Goal: Task Accomplishment & Management: Complete application form

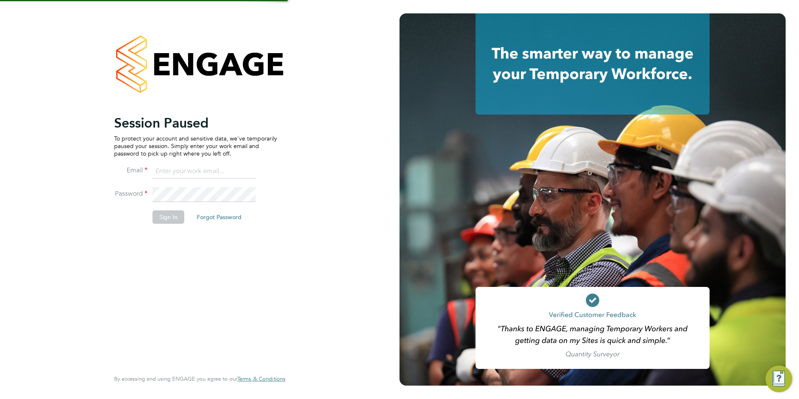
type input "lauren.bowron@pcrnet.co.uk"
click at [174, 216] on button "Sign In" at bounding box center [169, 216] width 32 height 13
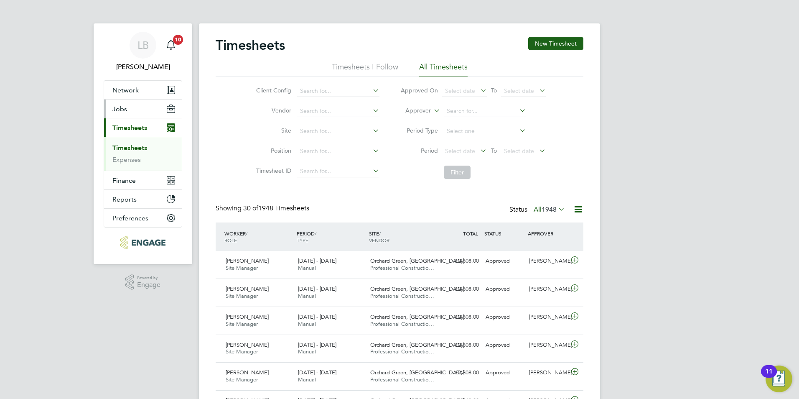
click at [130, 109] on button "Jobs" at bounding box center [143, 108] width 78 height 18
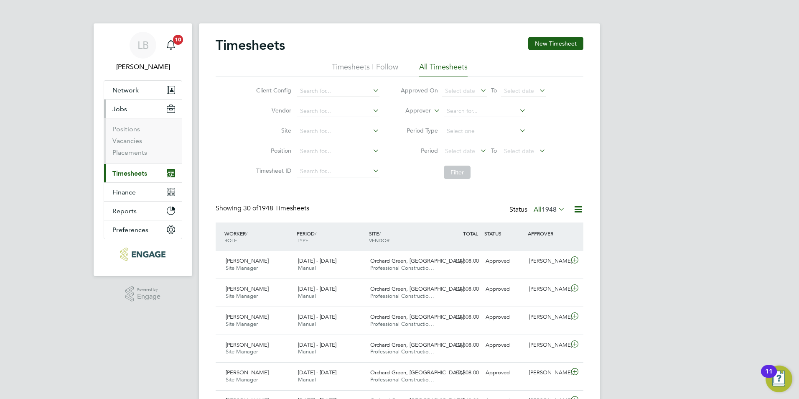
click at [130, 157] on ul "Positions Vacancies Placements" at bounding box center [143, 141] width 78 height 46
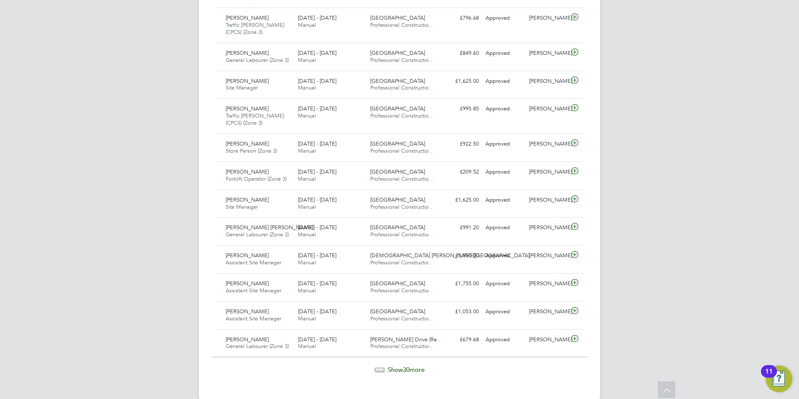
click at [394, 373] on div "Show 30 more" at bounding box center [399, 369] width 376 height 8
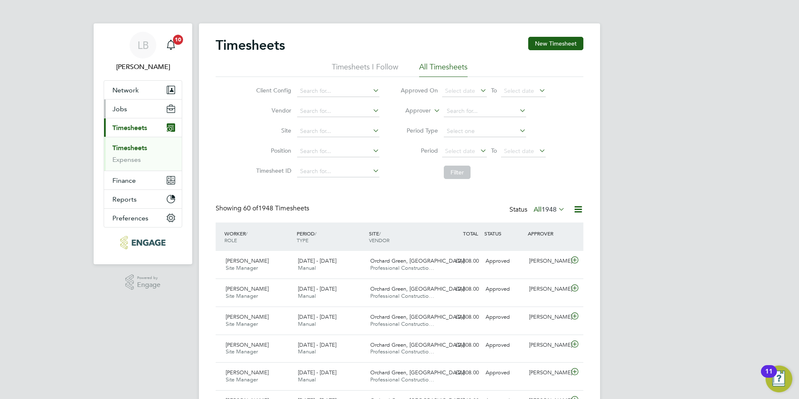
click at [121, 109] on span "Jobs" at bounding box center [119, 109] width 15 height 8
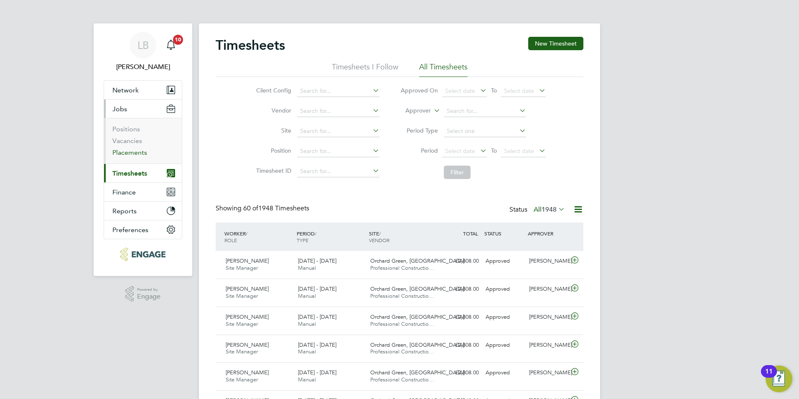
click at [133, 155] on link "Placements" at bounding box center [129, 152] width 35 height 8
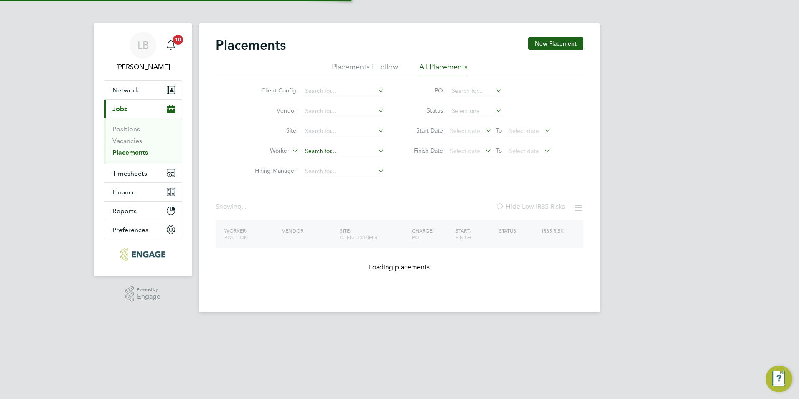
click at [321, 153] on input at bounding box center [343, 151] width 82 height 12
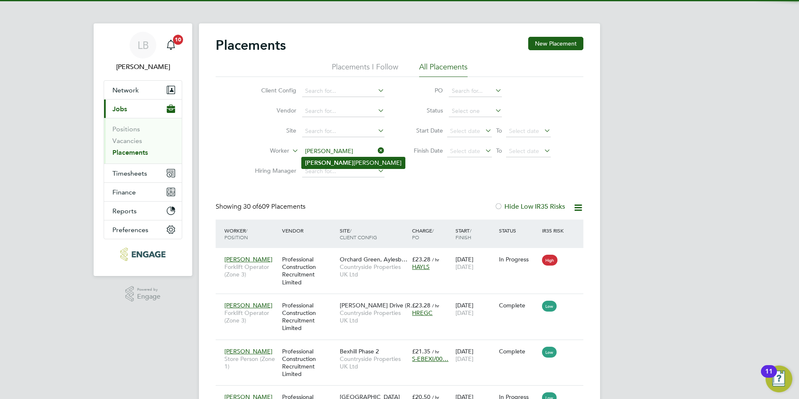
click at [317, 161] on b "Dale" at bounding box center [329, 162] width 48 height 7
type input "Dale Langton"
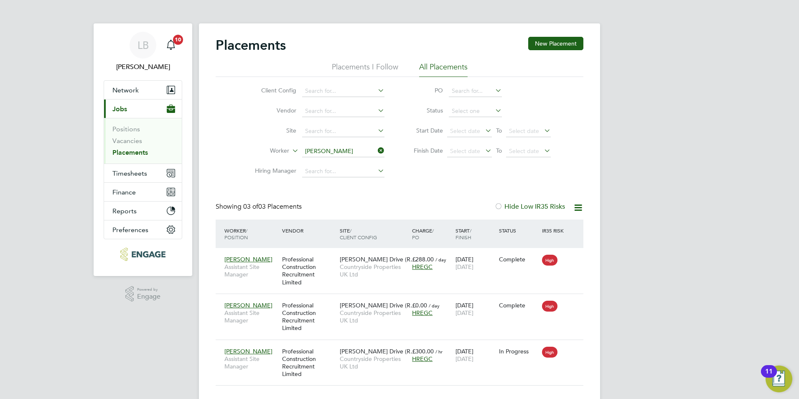
click at [376, 148] on icon at bounding box center [376, 151] width 0 height 12
click at [321, 151] on input at bounding box center [343, 151] width 82 height 12
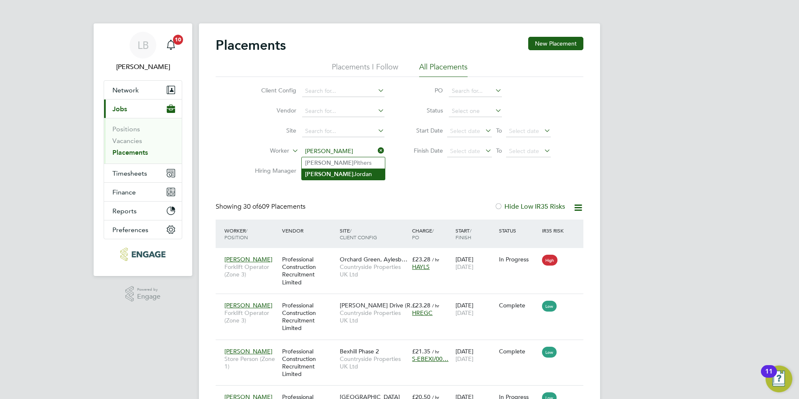
click at [343, 168] on li "Terry Jordan" at bounding box center [343, 173] width 83 height 11
type input "[PERSON_NAME]"
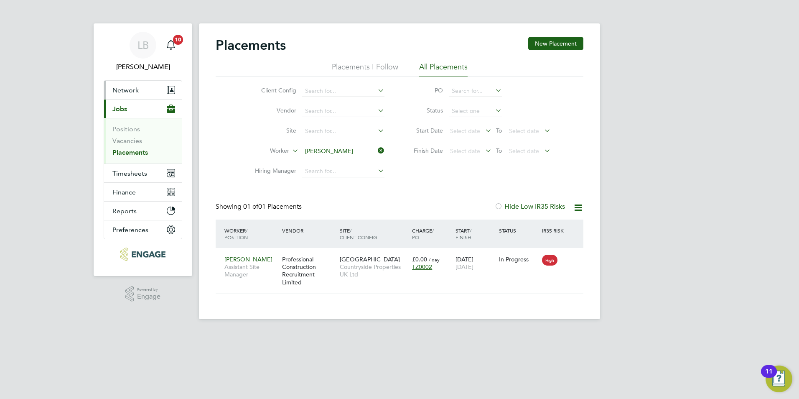
click at [145, 89] on button "Network" at bounding box center [143, 90] width 78 height 18
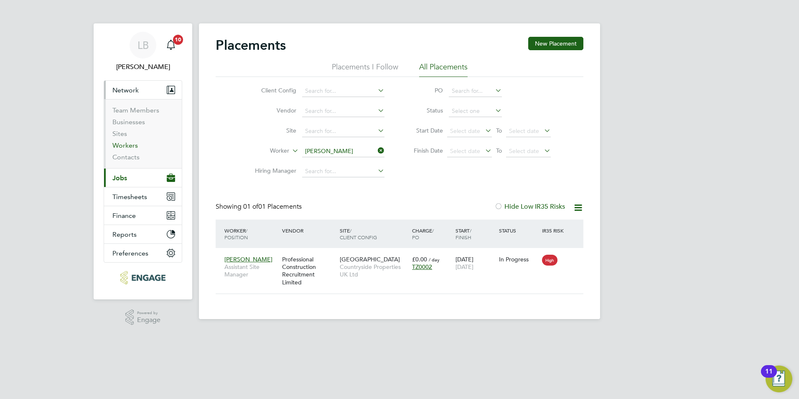
click at [129, 147] on link "Workers" at bounding box center [124, 145] width 25 height 8
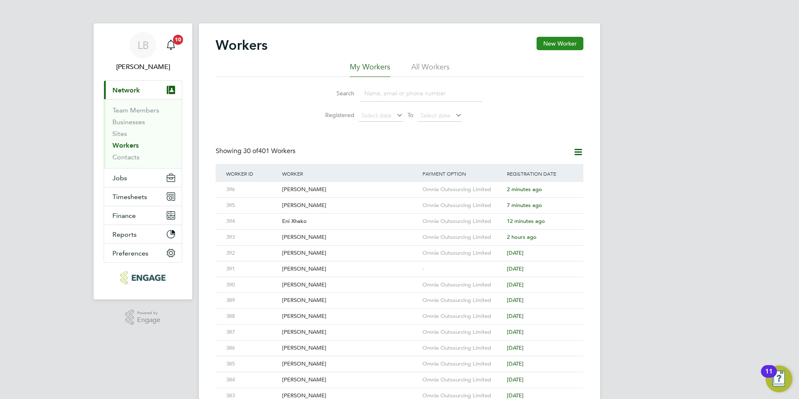
click at [553, 39] on button "New Worker" at bounding box center [560, 43] width 47 height 13
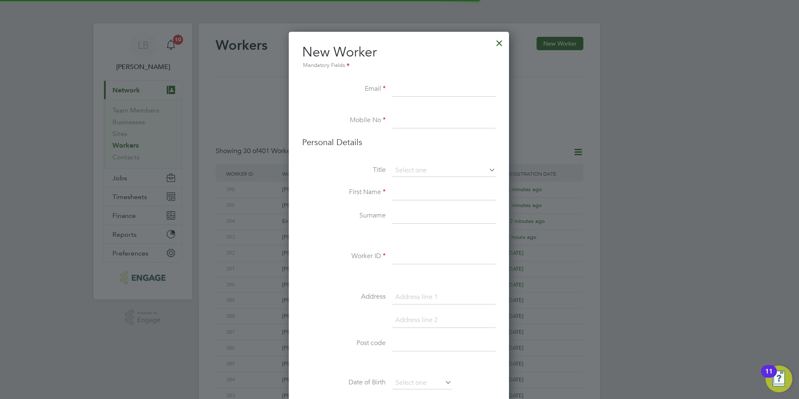
scroll to position [707, 221]
click at [393, 90] on input at bounding box center [443, 89] width 103 height 15
click at [401, 88] on input at bounding box center [443, 89] width 103 height 15
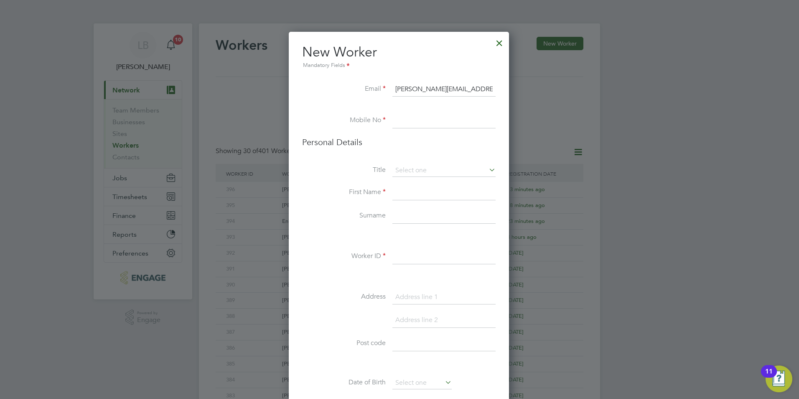
type input "jasonrowley@hotmail.com"
click at [405, 120] on input at bounding box center [443, 120] width 103 height 15
type input "01252330090"
type input "Lauren"
drag, startPoint x: 388, startPoint y: 214, endPoint x: 333, endPoint y: 212, distance: 55.2
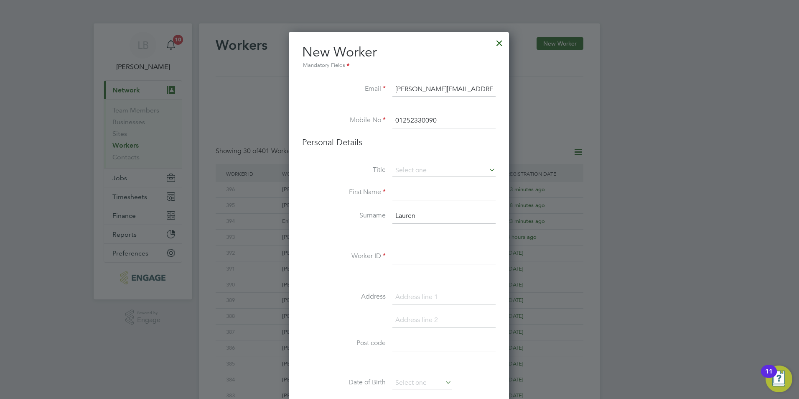
click at [333, 212] on li "Surname Lauren" at bounding box center [398, 220] width 193 height 23
click at [416, 189] on input at bounding box center [443, 192] width 103 height 15
click at [421, 172] on input at bounding box center [443, 170] width 103 height 13
click at [412, 183] on li "Mr" at bounding box center [444, 182] width 104 height 11
type input "Mr"
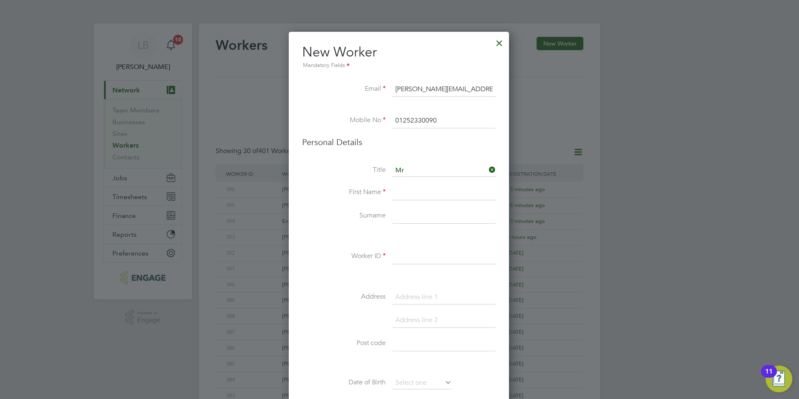
click at [413, 191] on input at bounding box center [443, 192] width 103 height 15
type input "j"
type input "Jason"
type input "Rowley"
click at [419, 255] on input at bounding box center [443, 256] width 103 height 15
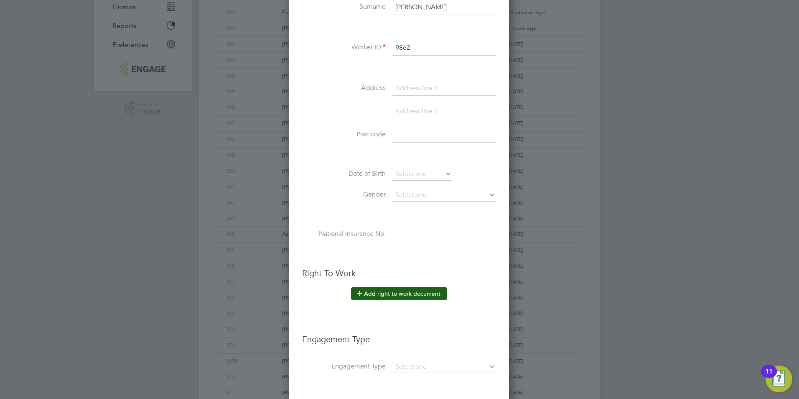
scroll to position [209, 0]
type input "9862"
click at [388, 294] on button "Add right to work document" at bounding box center [399, 292] width 96 height 13
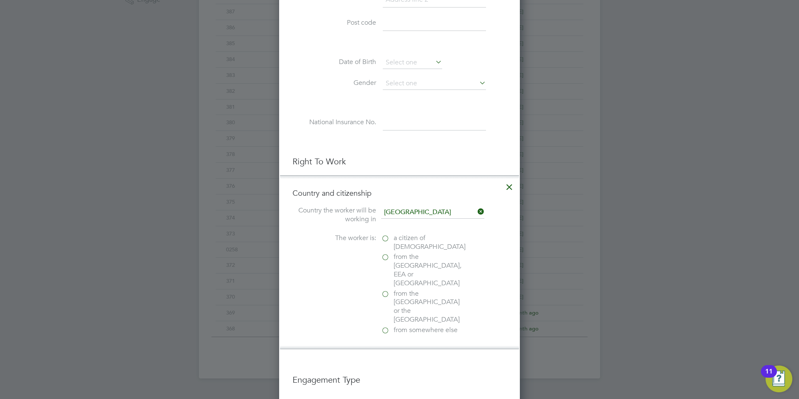
scroll to position [334, 0]
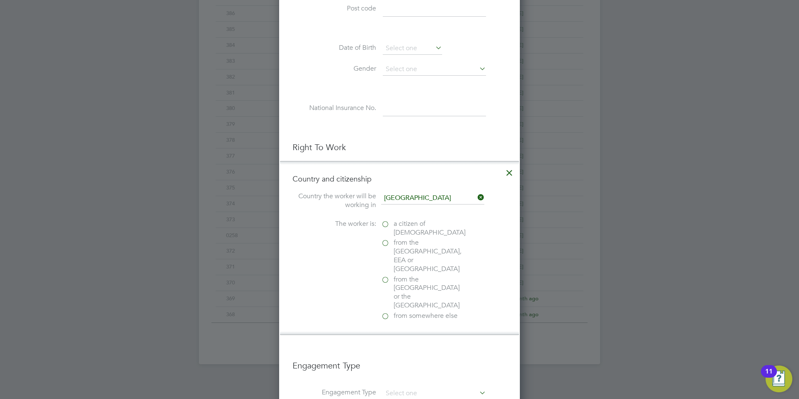
click at [384, 225] on label "a citizen of United Kingdom" at bounding box center [423, 228] width 84 height 18
click at [0, 0] on input "a citizen of United Kingdom" at bounding box center [0, 0] width 0 height 0
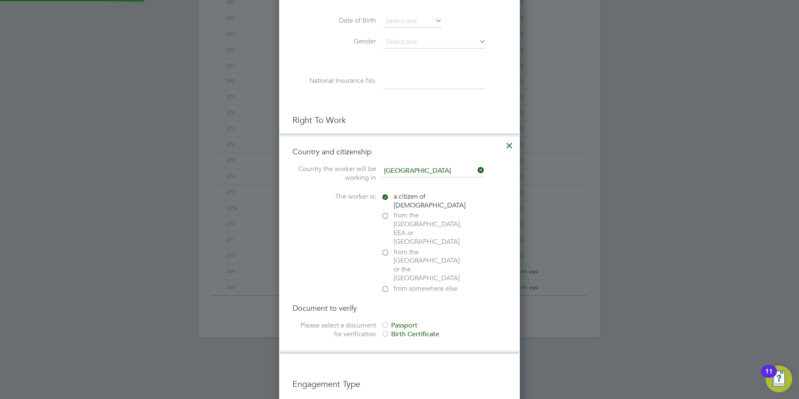
scroll to position [376, 0]
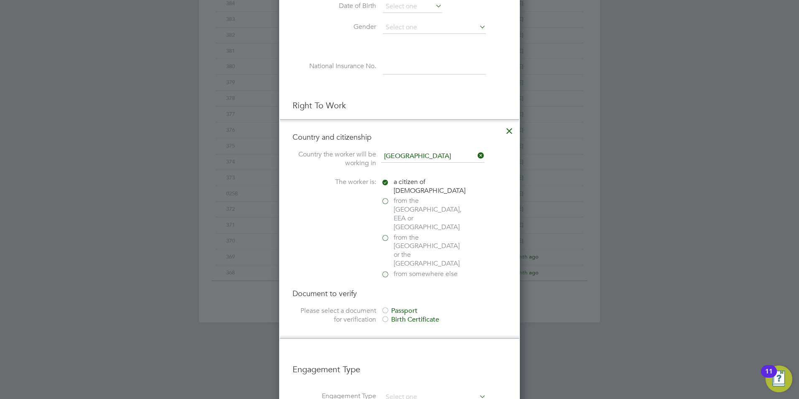
click at [387, 307] on div at bounding box center [385, 311] width 8 height 8
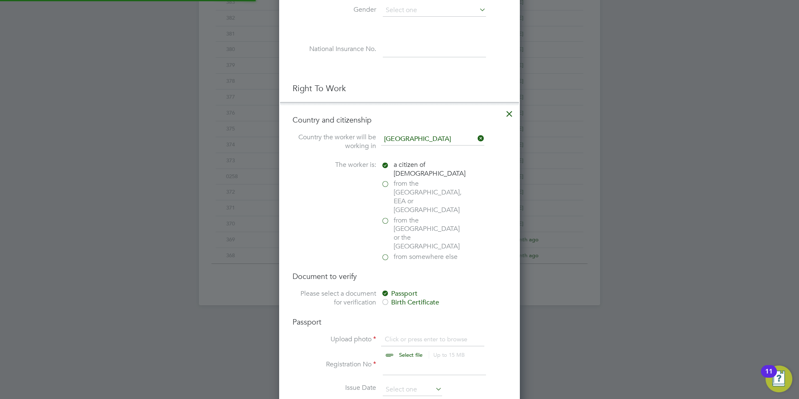
scroll to position [460, 0]
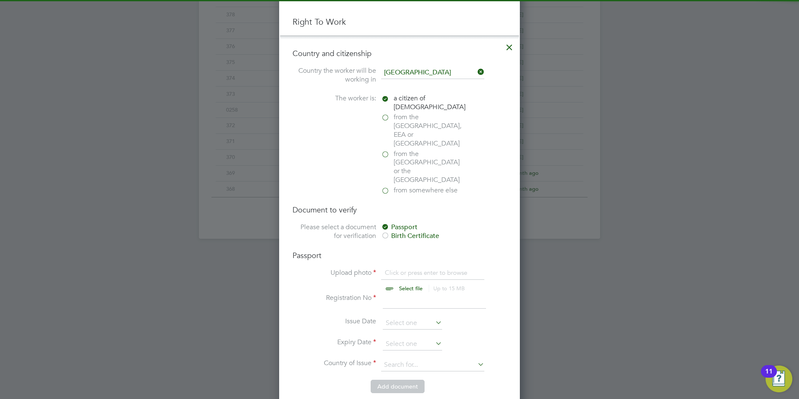
click at [409, 268] on input "file" at bounding box center [418, 280] width 131 height 25
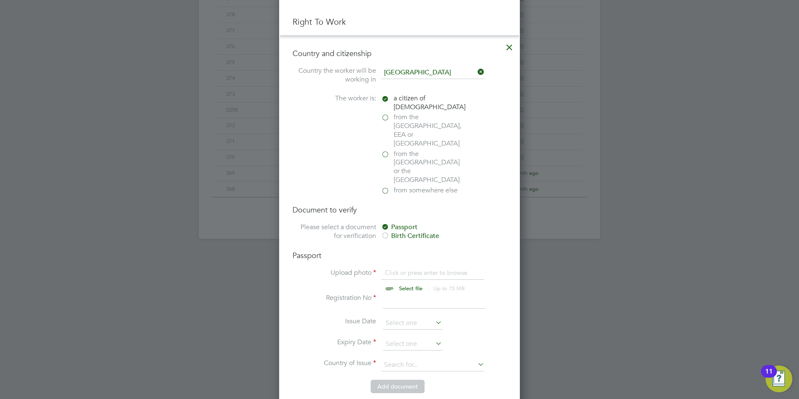
type input "C:\fakepath\Jason Rowley ID.jpg"
click at [407, 293] on input at bounding box center [434, 300] width 103 height 15
type input "560327755"
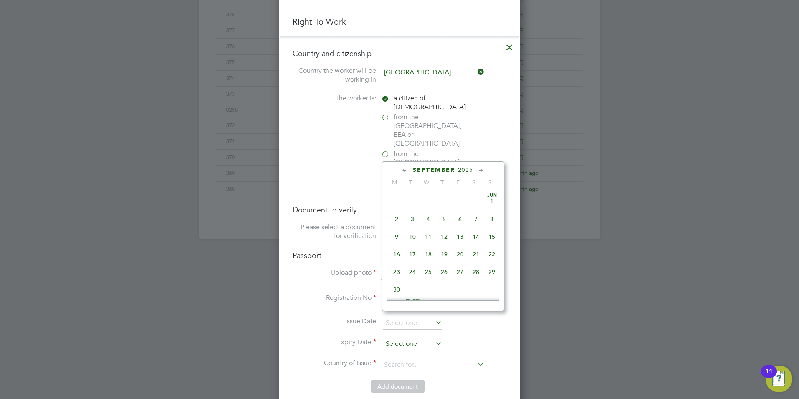
click at [400, 338] on input at bounding box center [412, 344] width 59 height 13
click at [481, 168] on icon at bounding box center [481, 170] width 8 height 9
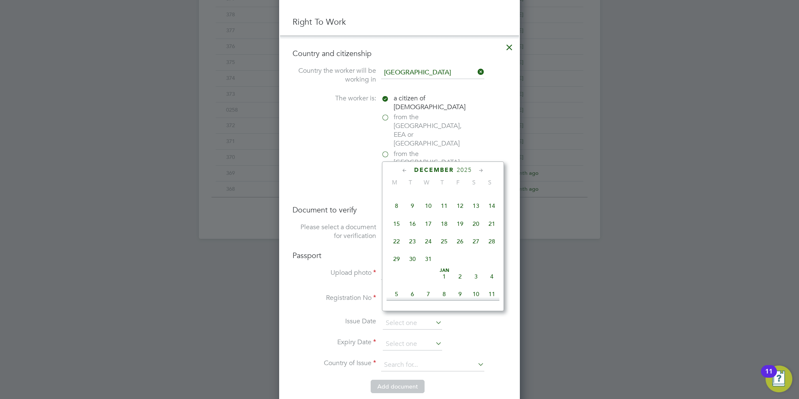
click at [481, 168] on icon at bounding box center [481, 170] width 8 height 9
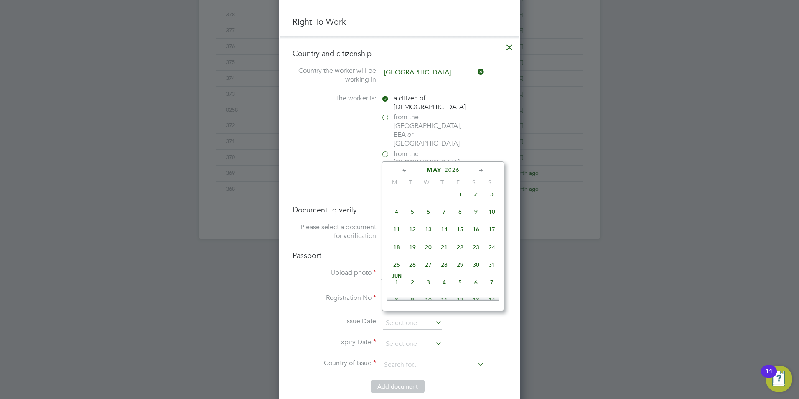
click at [481, 168] on icon at bounding box center [481, 170] width 8 height 9
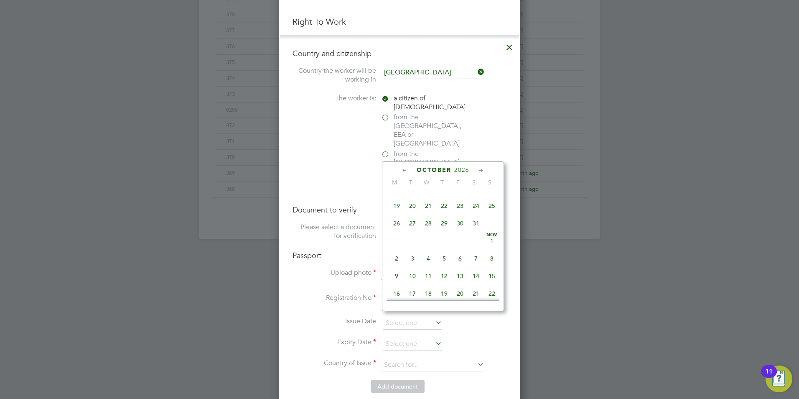
click at [481, 168] on icon at bounding box center [481, 170] width 8 height 9
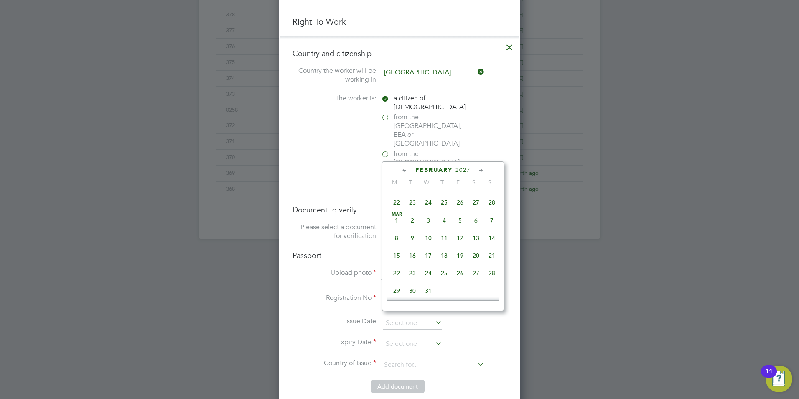
click at [481, 168] on icon at bounding box center [481, 170] width 8 height 9
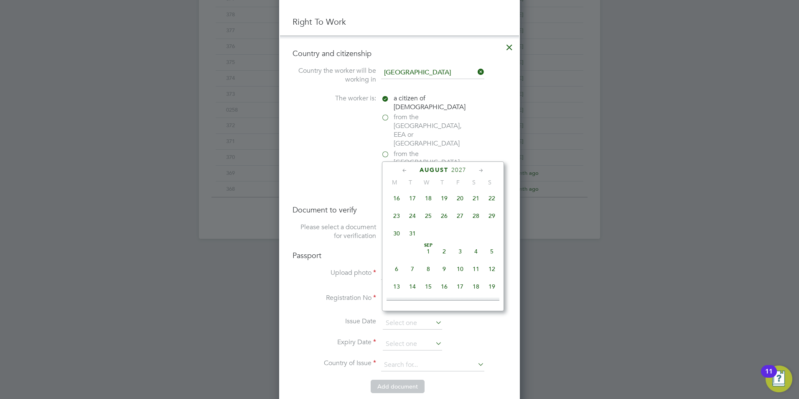
click at [481, 168] on icon at bounding box center [481, 170] width 8 height 9
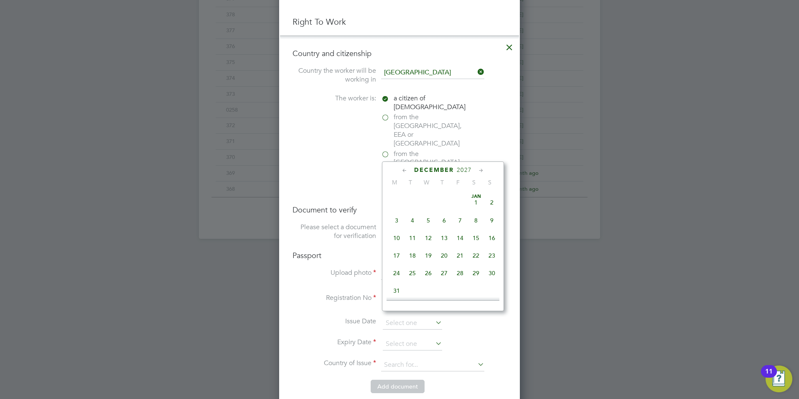
click at [481, 168] on icon at bounding box center [481, 170] width 8 height 9
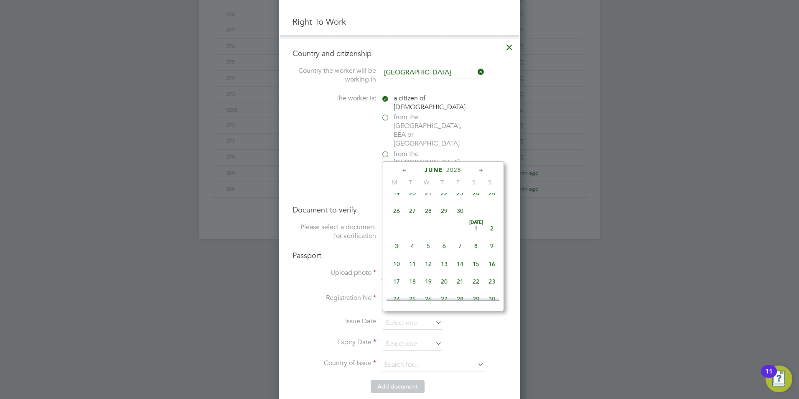
click at [481, 168] on icon at bounding box center [481, 170] width 8 height 9
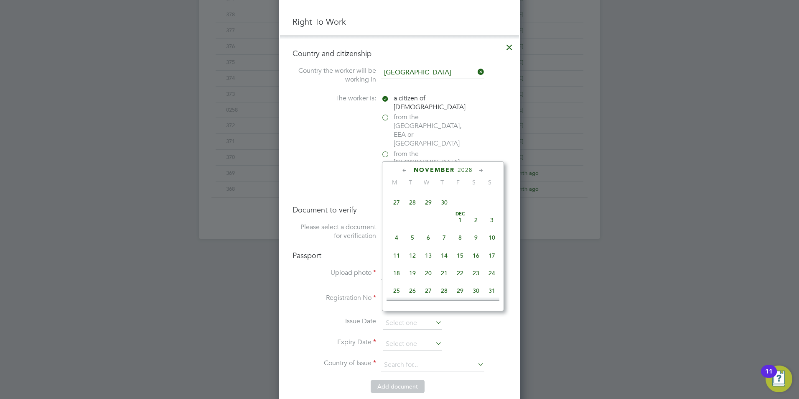
click at [481, 168] on icon at bounding box center [481, 170] width 8 height 9
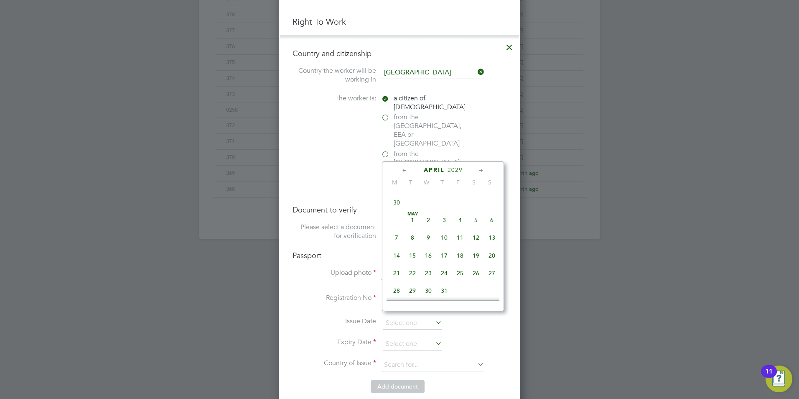
click at [481, 168] on icon at bounding box center [481, 170] width 8 height 9
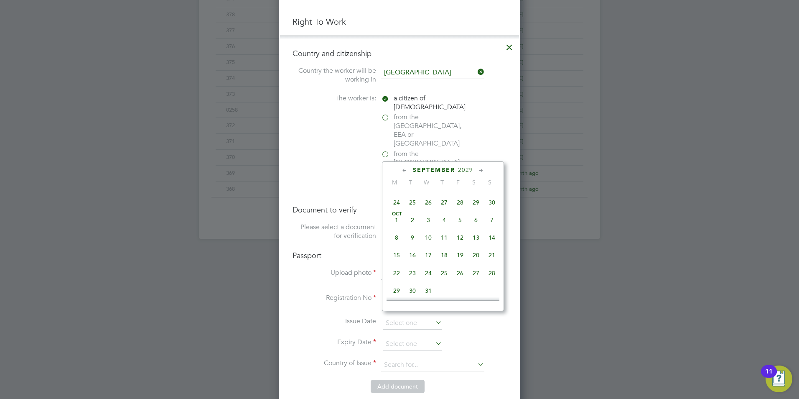
click at [481, 168] on icon at bounding box center [481, 170] width 8 height 9
click at [403, 170] on icon at bounding box center [405, 170] width 8 height 9
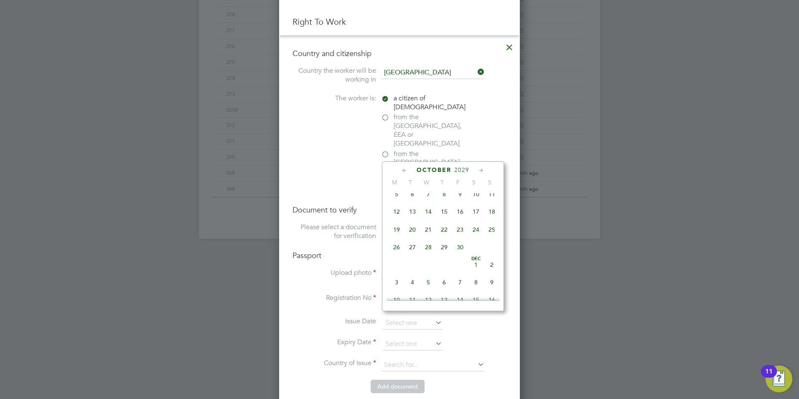
click at [430, 96] on span "3" at bounding box center [428, 88] width 16 height 16
type input "03 Oct 2029"
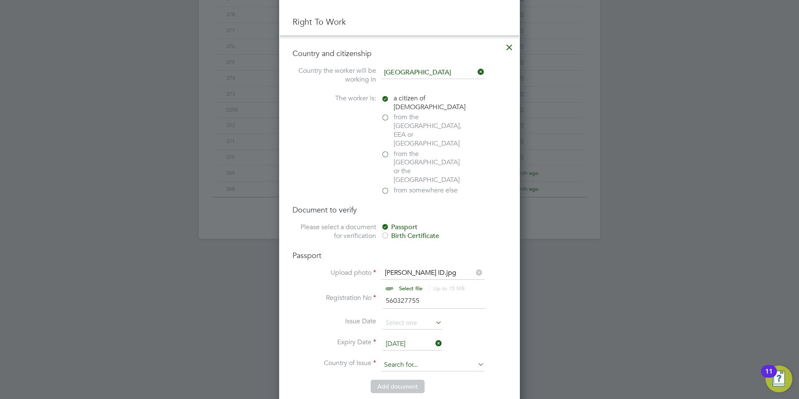
click at [399, 359] on input at bounding box center [432, 365] width 103 height 13
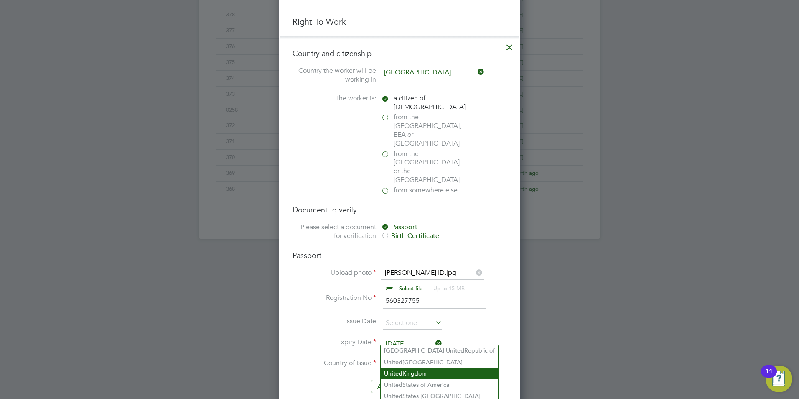
click at [403, 374] on li "United Kingdom" at bounding box center [439, 373] width 117 height 11
type input "United Kingdom"
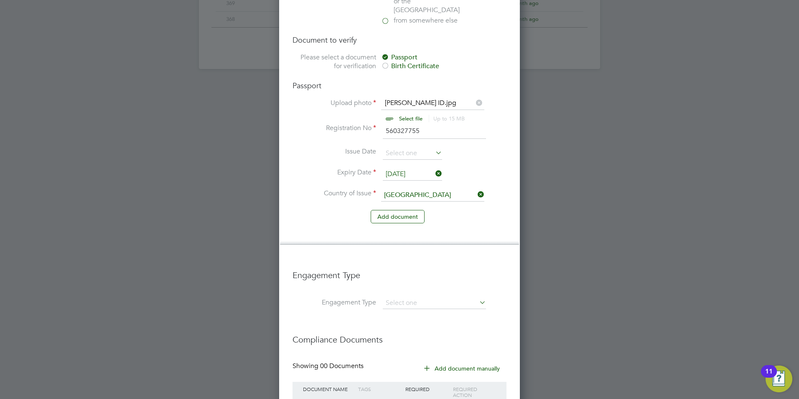
scroll to position [670, 0]
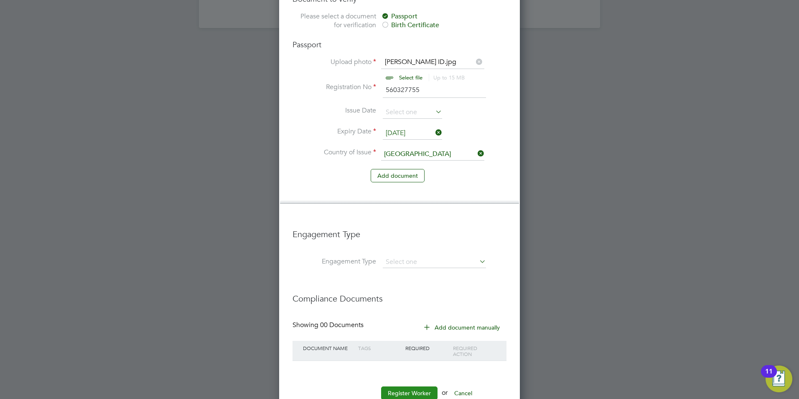
click at [418, 386] on button "Register Worker" at bounding box center [409, 392] width 56 height 13
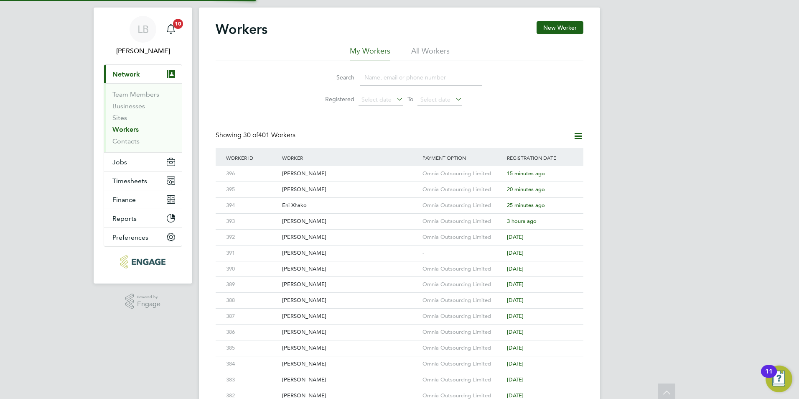
scroll to position [0, 0]
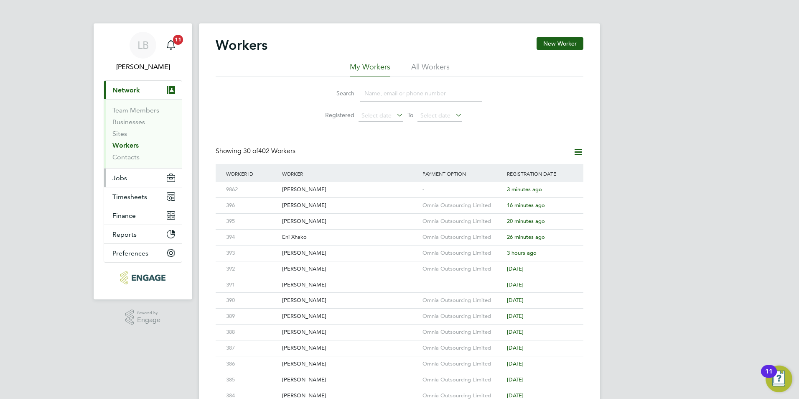
click at [127, 177] on button "Jobs" at bounding box center [143, 177] width 78 height 18
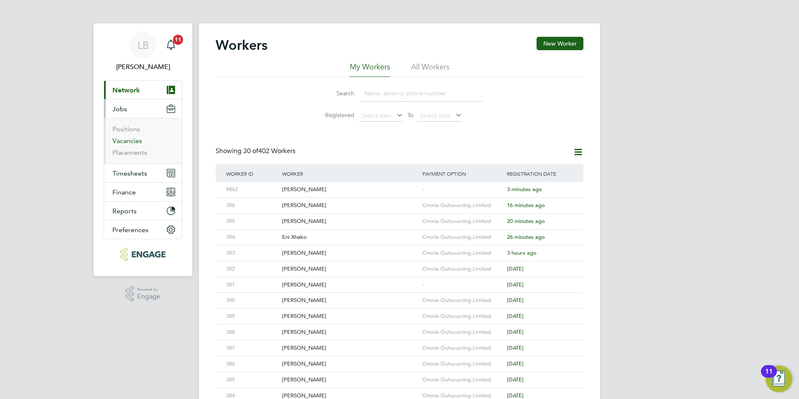
click at [124, 140] on link "Vacancies" at bounding box center [127, 141] width 30 height 8
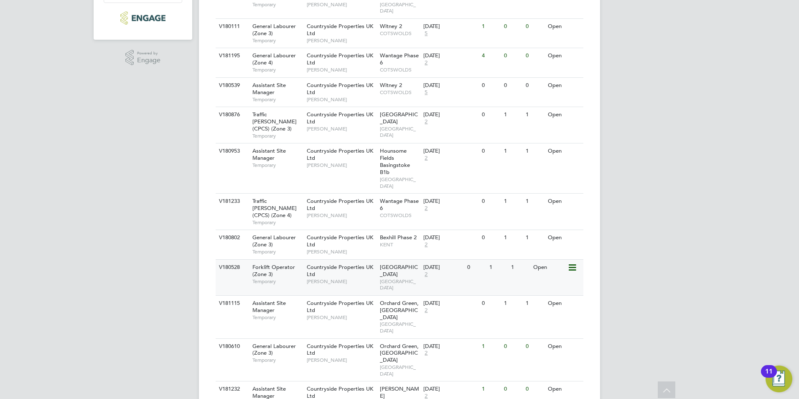
scroll to position [251, 0]
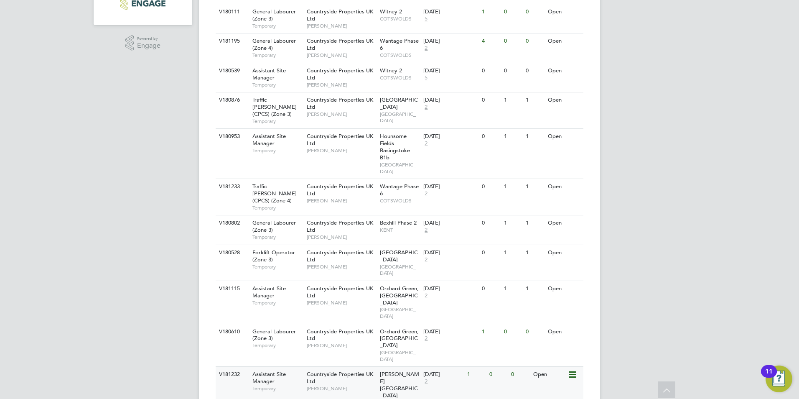
click at [573, 369] on icon at bounding box center [571, 374] width 8 height 10
click at [508, 366] on div "V181232 Assistant Site Manager Temporary Countryside Properties UK Ltd Dan Know…" at bounding box center [400, 398] width 368 height 64
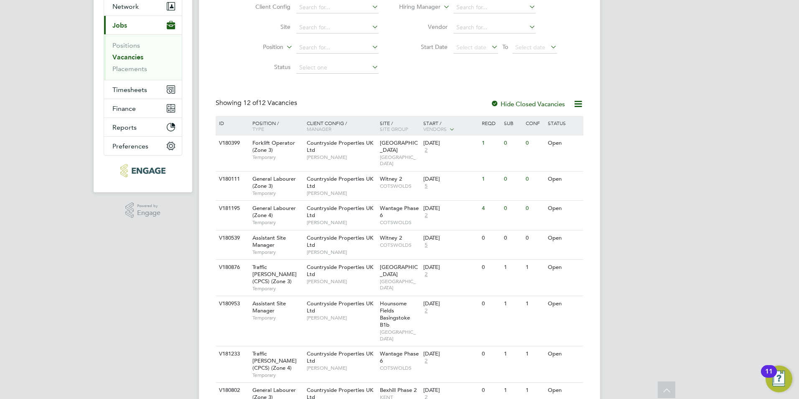
scroll to position [0, 0]
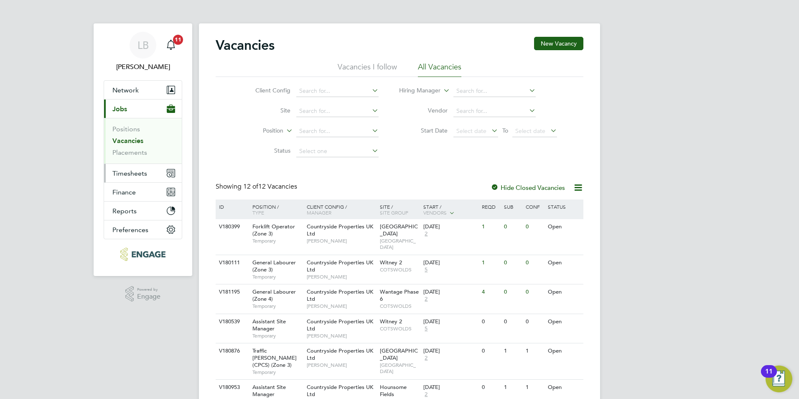
click at [126, 176] on span "Timesheets" at bounding box center [129, 173] width 35 height 8
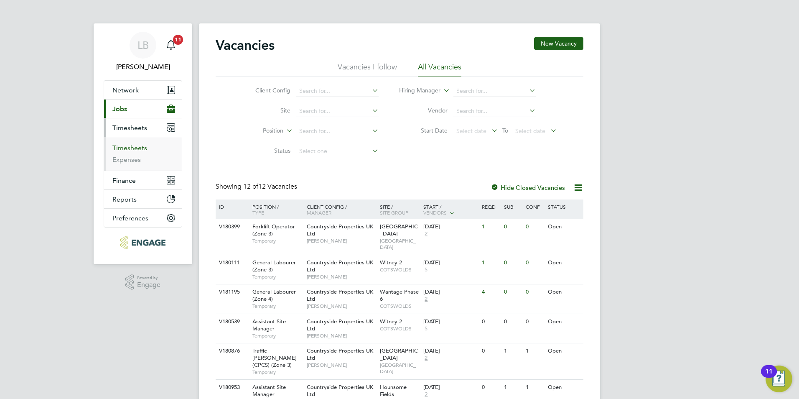
click at [126, 147] on link "Timesheets" at bounding box center [129, 148] width 35 height 8
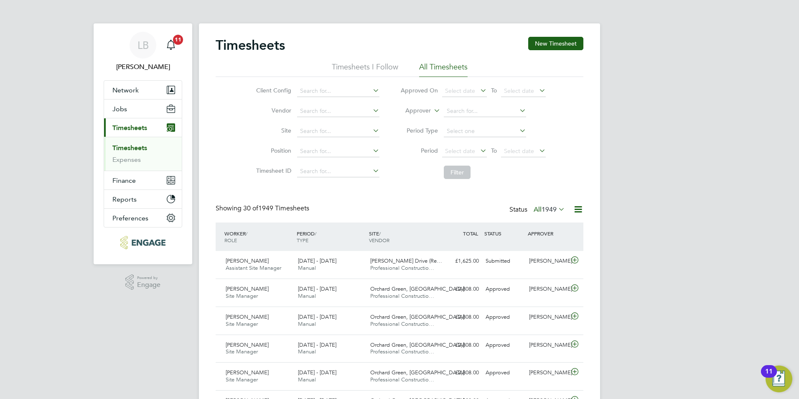
scroll to position [21, 73]
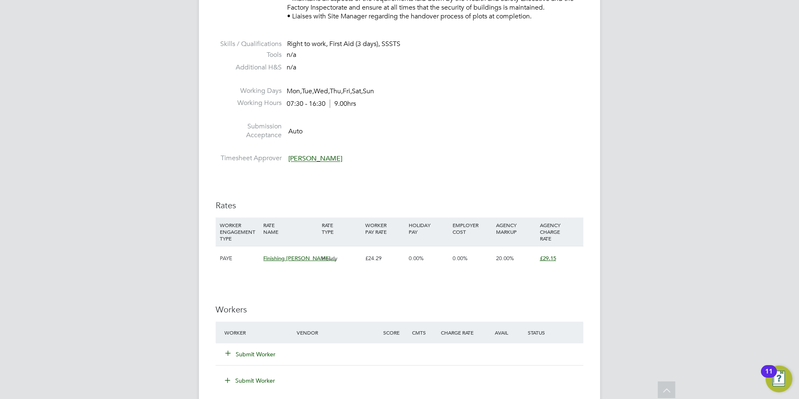
scroll to position [501, 0]
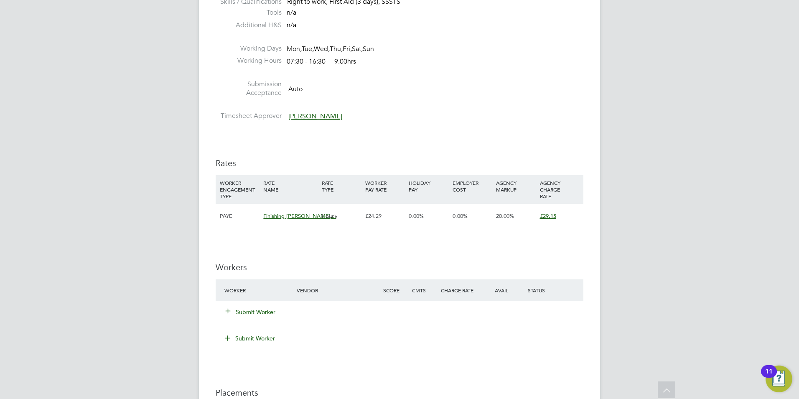
click at [262, 311] on button "Submit Worker" at bounding box center [251, 312] width 50 height 8
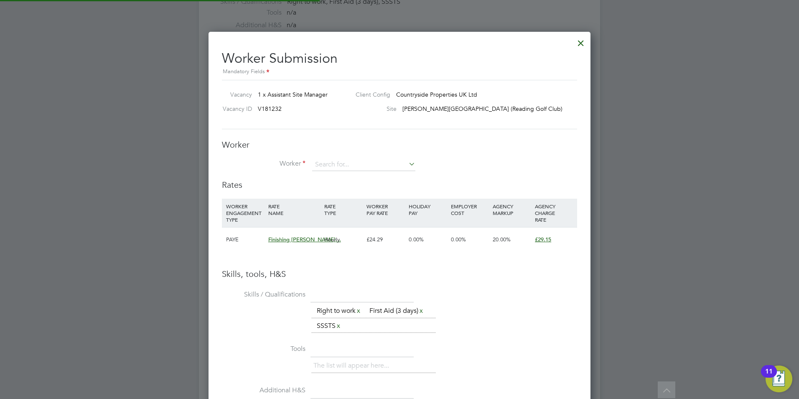
scroll to position [541, 382]
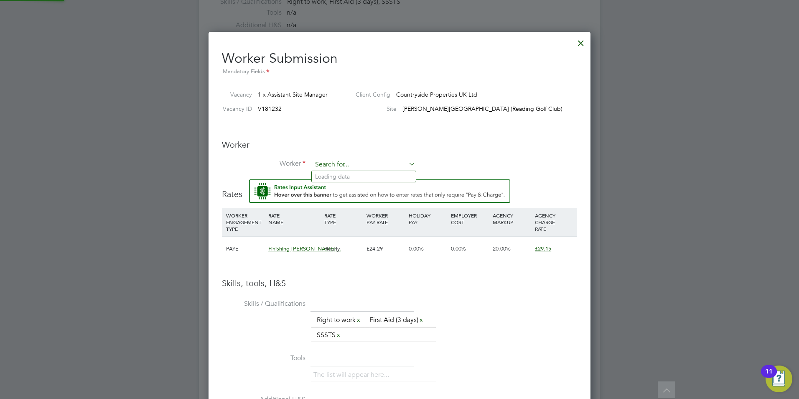
click at [323, 160] on input at bounding box center [363, 164] width 103 height 13
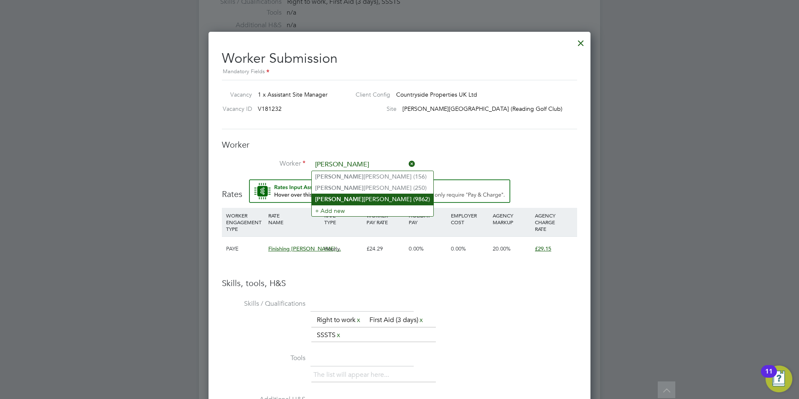
click at [332, 196] on li "Jason Rowley (9862)" at bounding box center [373, 198] width 122 height 11
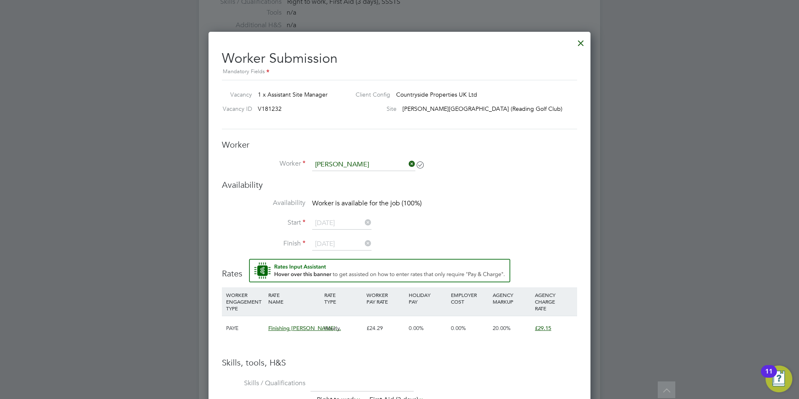
type input "Jason Rowley (9862)"
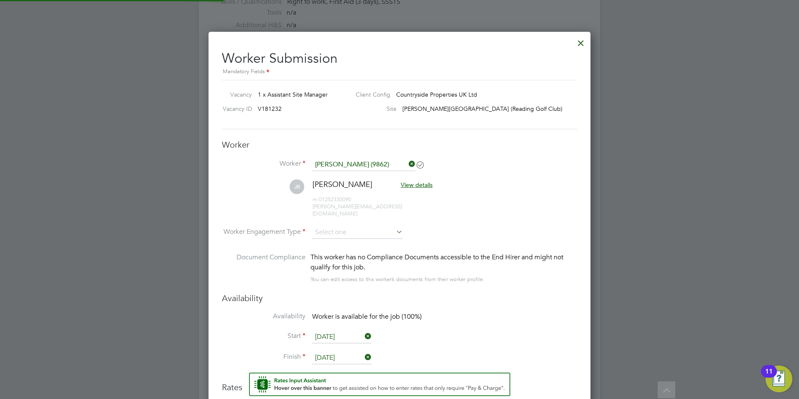
scroll to position [736, 382]
click at [336, 226] on input at bounding box center [357, 232] width 91 height 13
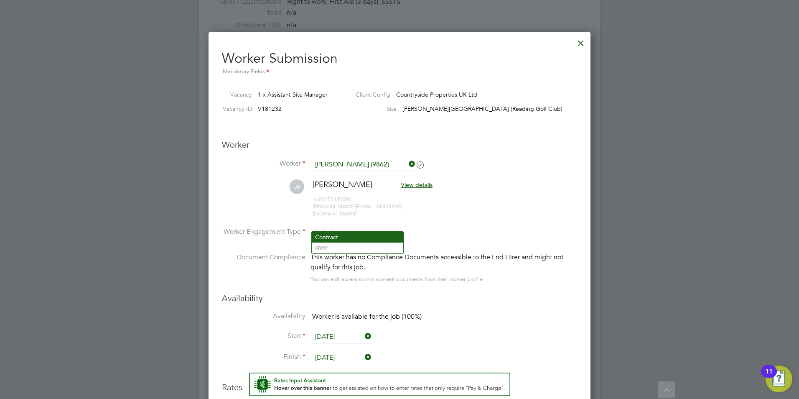
click at [336, 240] on li "Contract" at bounding box center [358, 237] width 92 height 11
type input "Contract"
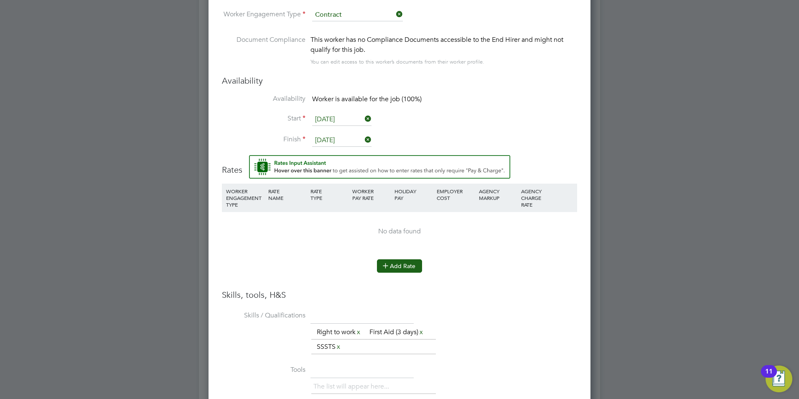
click at [402, 259] on button "Add Rate" at bounding box center [399, 265] width 45 height 13
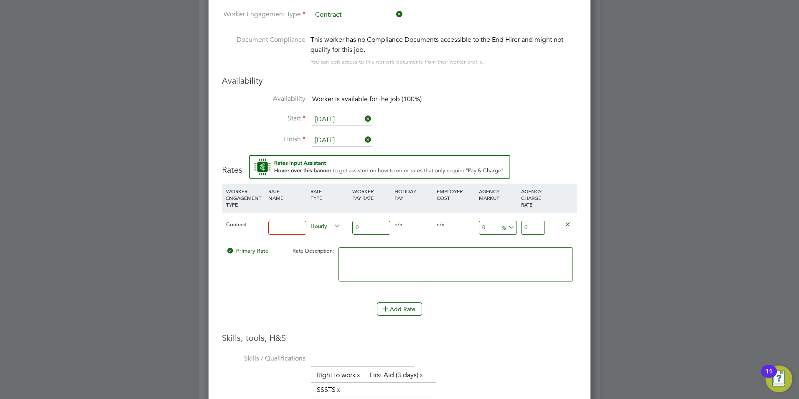
click at [276, 221] on input at bounding box center [287, 228] width 38 height 14
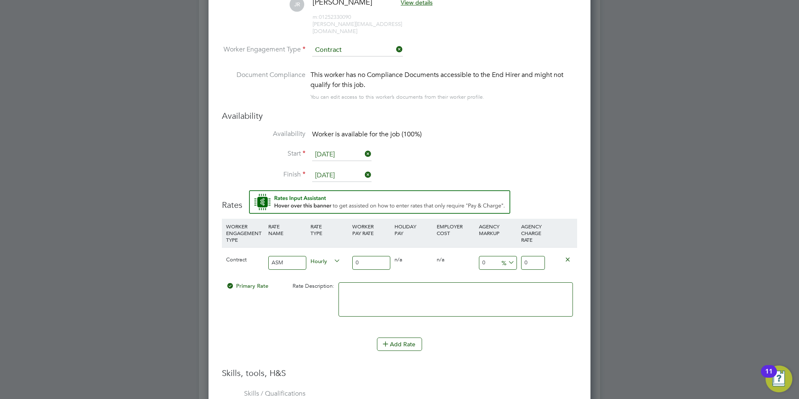
type input "ASM"
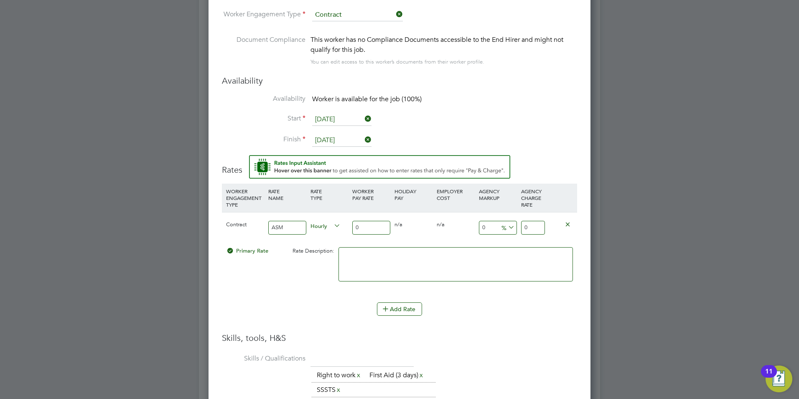
click at [529, 221] on input "0" at bounding box center [533, 228] width 24 height 14
type input "0"
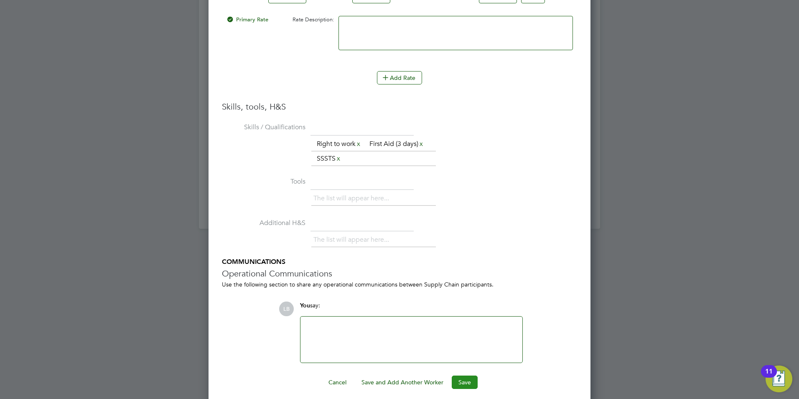
type input "325"
click at [463, 379] on button "Save" at bounding box center [465, 381] width 26 height 13
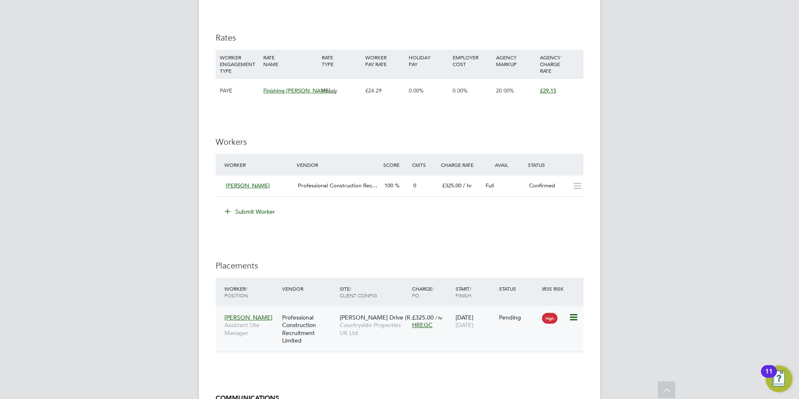
click at [570, 316] on icon at bounding box center [573, 317] width 8 height 10
click at [536, 367] on li "Start" at bounding box center [547, 369] width 59 height 12
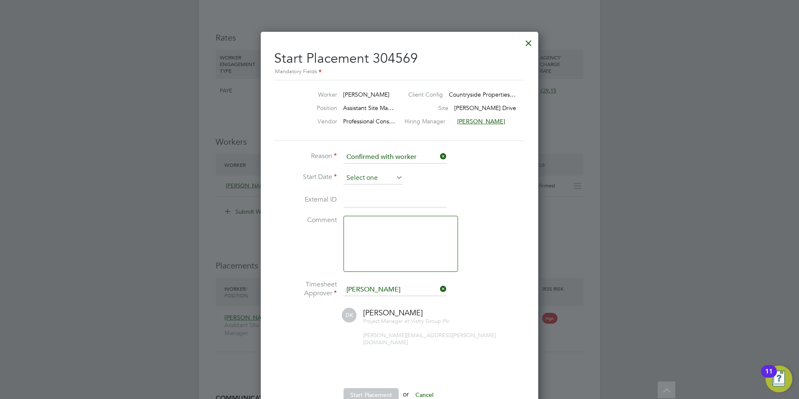
click at [390, 180] on input at bounding box center [372, 178] width 59 height 13
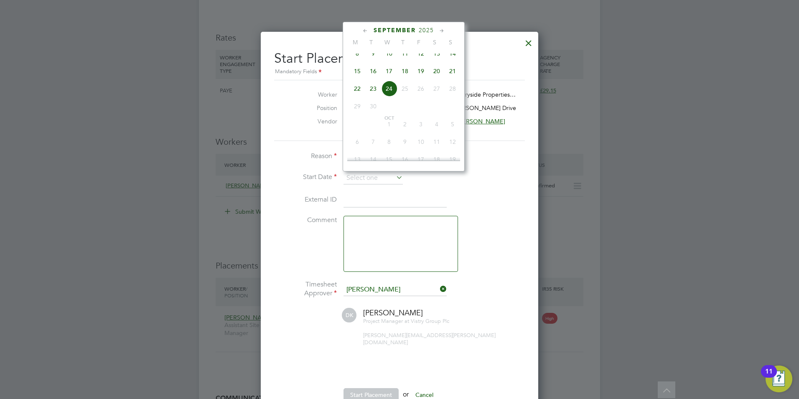
click at [355, 77] on span "15" at bounding box center [357, 71] width 16 height 16
type input "15 Sep 2025"
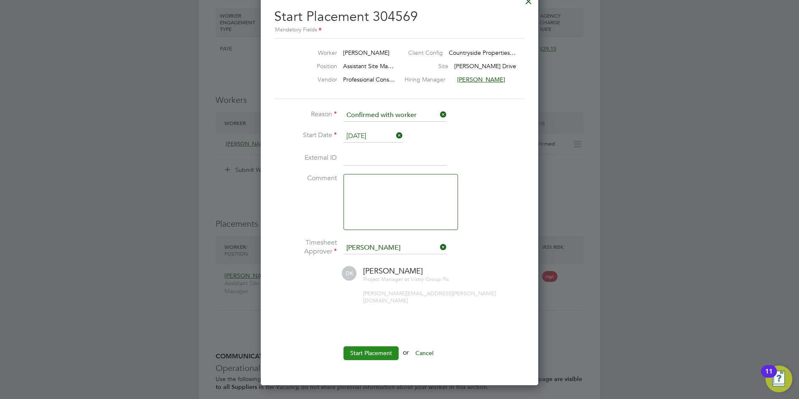
click at [379, 348] on button "Start Placement" at bounding box center [370, 352] width 55 height 13
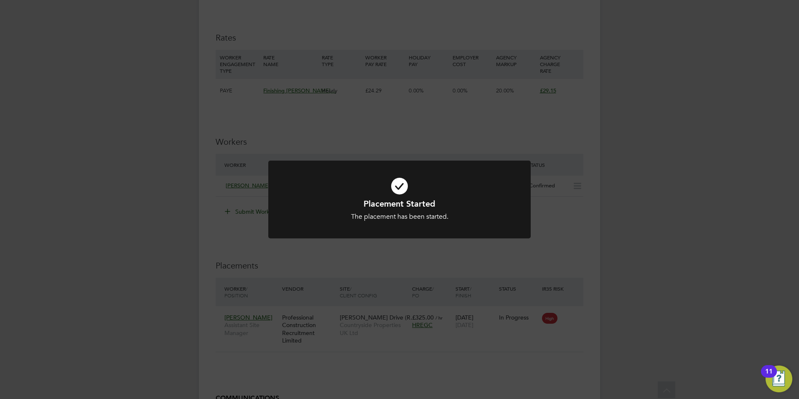
click at [399, 189] on icon at bounding box center [399, 186] width 217 height 33
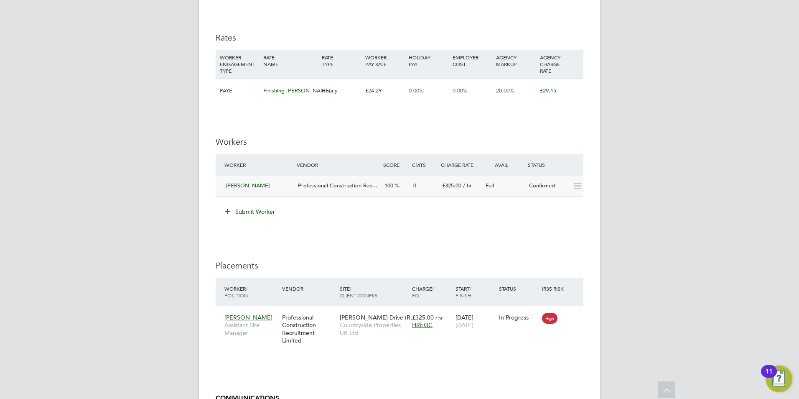
click at [242, 188] on span "[PERSON_NAME]" at bounding box center [248, 185] width 44 height 7
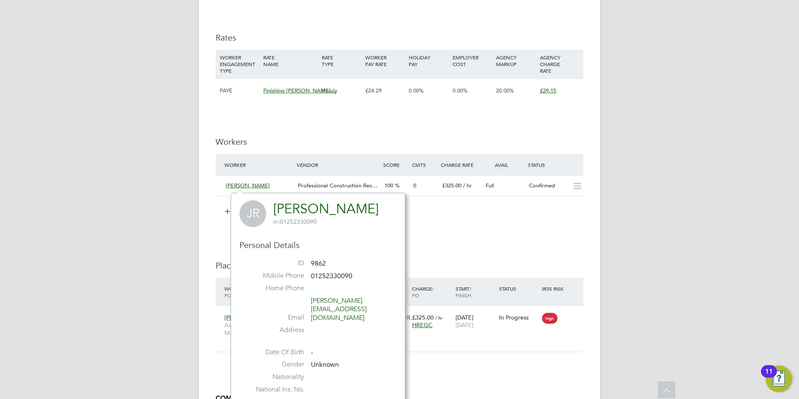
click at [504, 252] on div "IR35 Determination IR35 Status Inside IR35 Status Determination Statement Role_…" at bounding box center [400, 45] width 368 height 990
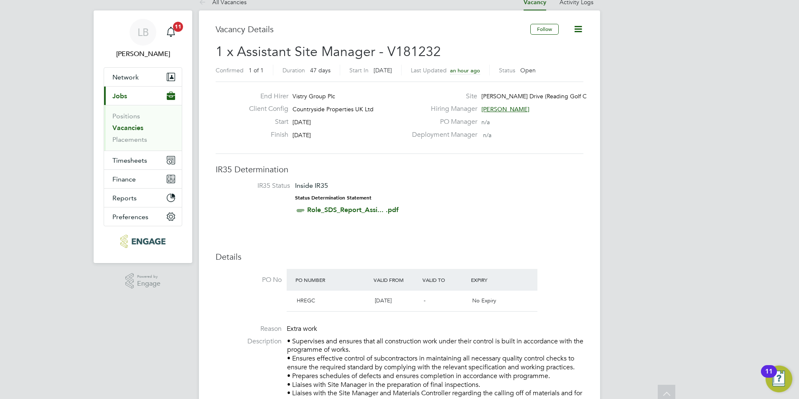
scroll to position [0, 0]
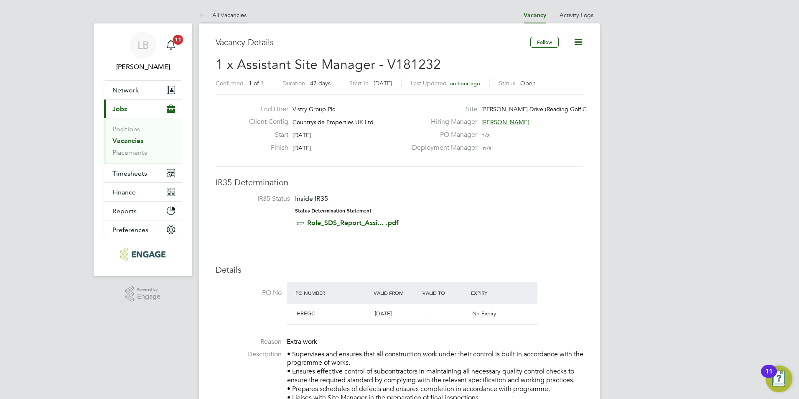
click at [242, 15] on link "All Vacancies" at bounding box center [223, 15] width 48 height 8
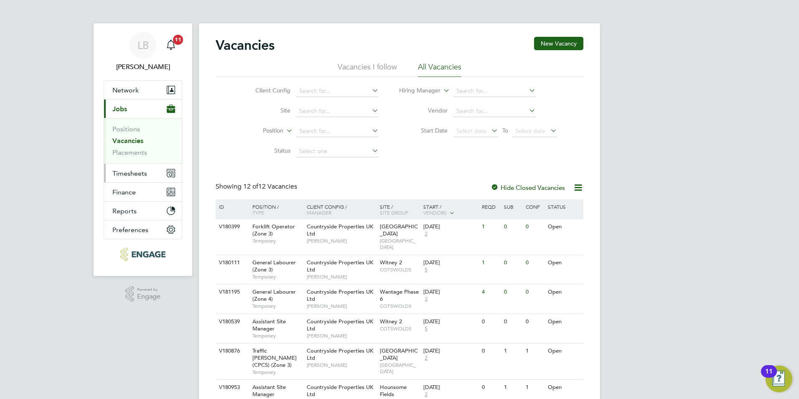
click at [134, 170] on span "Timesheets" at bounding box center [129, 173] width 35 height 8
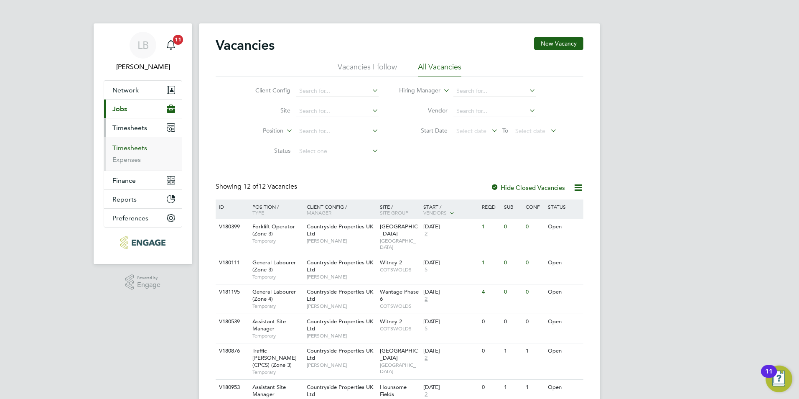
click at [135, 150] on link "Timesheets" at bounding box center [129, 148] width 35 height 8
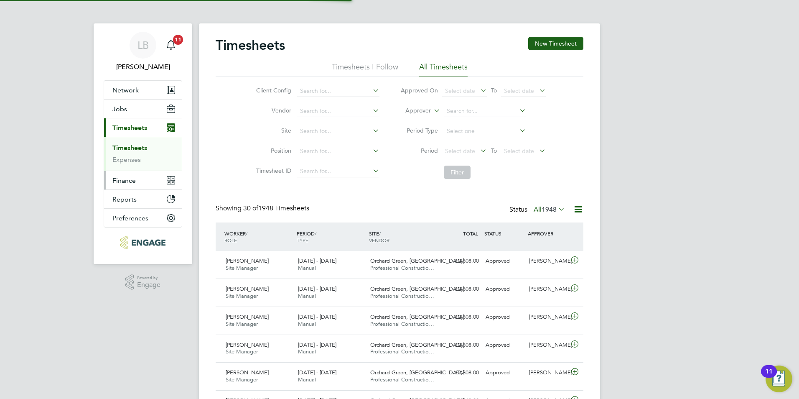
scroll to position [21, 73]
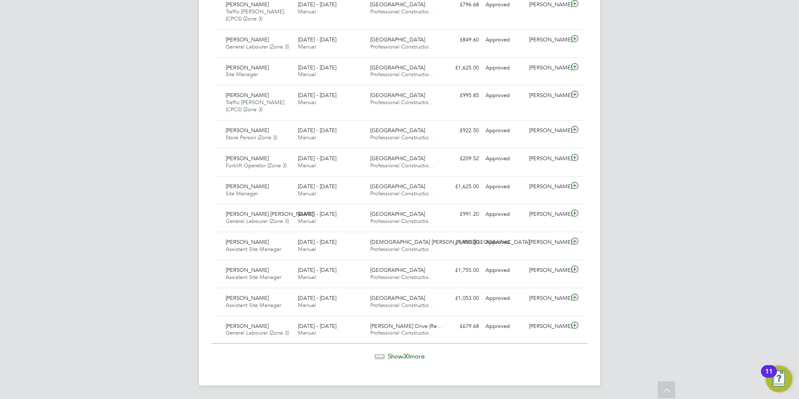
click at [405, 356] on span "30" at bounding box center [406, 356] width 7 height 8
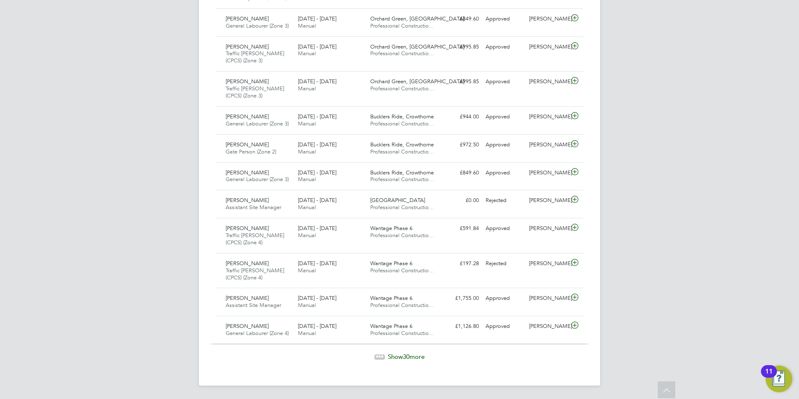
click at [395, 354] on span "Show 30 more" at bounding box center [406, 356] width 37 height 8
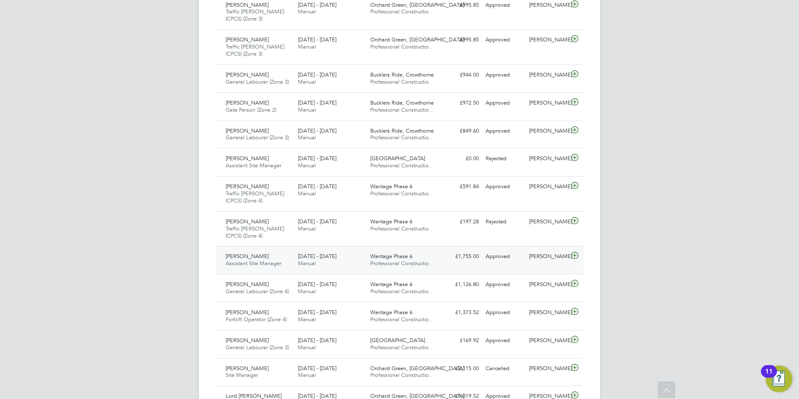
click at [377, 260] on span "Professional Constructio…" at bounding box center [402, 262] width 64 height 7
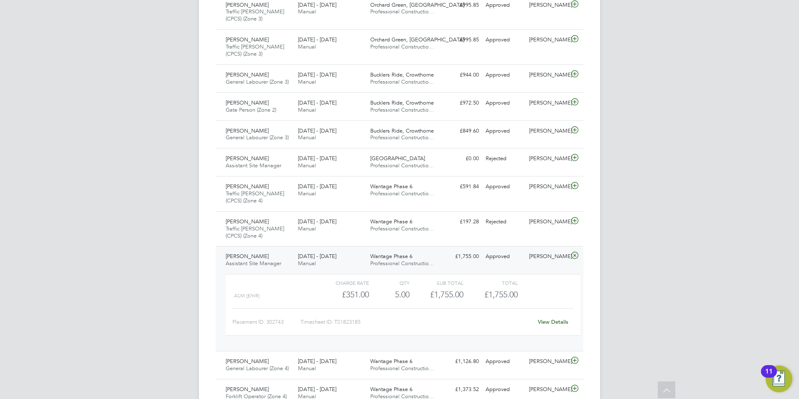
click at [555, 326] on div "View Details" at bounding box center [552, 321] width 41 height 13
click at [554, 323] on link "View Details" at bounding box center [553, 321] width 31 height 7
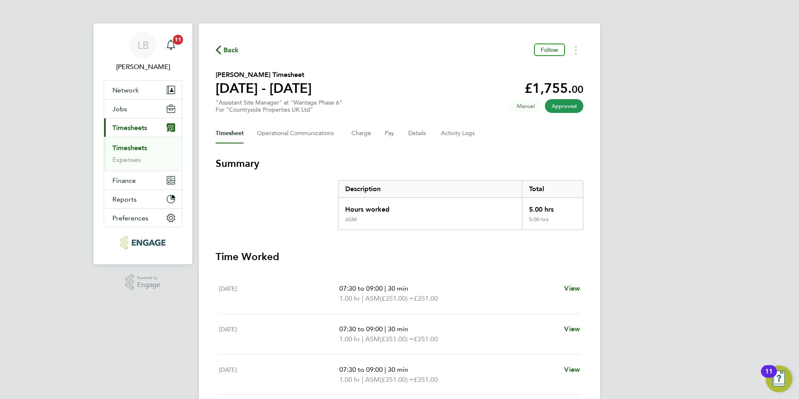
click at [237, 51] on span "Back" at bounding box center [231, 50] width 15 height 10
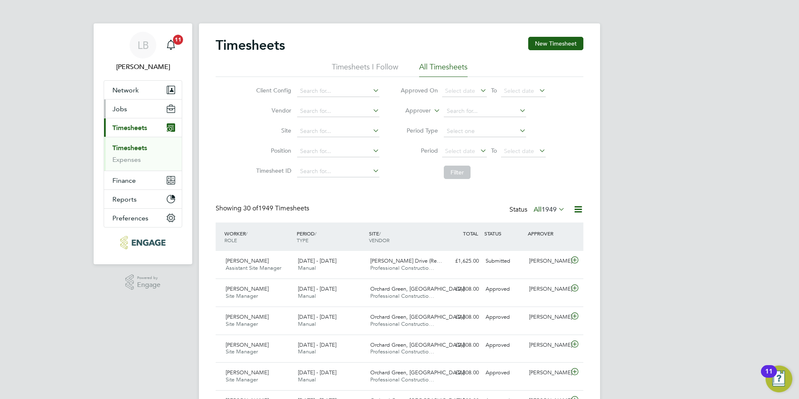
click at [132, 106] on button "Jobs" at bounding box center [143, 108] width 78 height 18
click at [132, 109] on button "Jobs" at bounding box center [143, 108] width 78 height 18
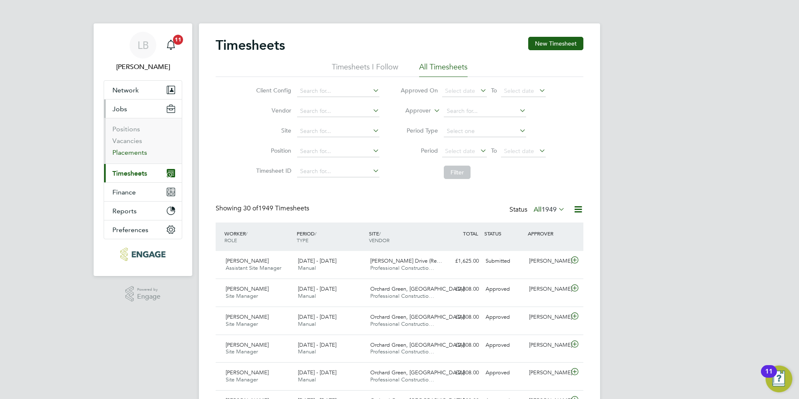
click at [133, 153] on link "Placements" at bounding box center [129, 152] width 35 height 8
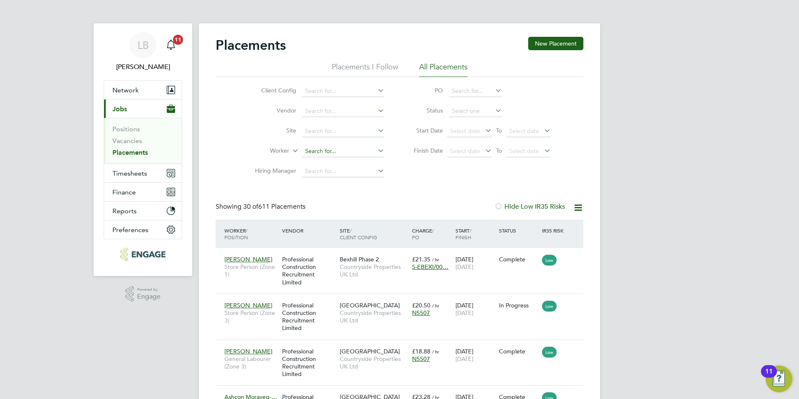
click at [326, 152] on input at bounding box center [343, 151] width 82 height 12
click at [330, 173] on li "Jason Rowley" at bounding box center [353, 173] width 103 height 11
type input "[PERSON_NAME]"
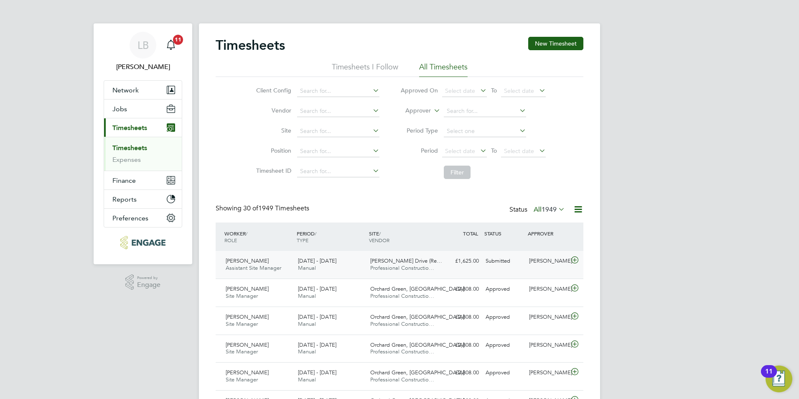
click at [565, 270] on div "Jason Rowley Assistant Site Manager 15 - 21 Sep 2025 15 - 21 Sep 2025 Manual Em…" at bounding box center [400, 265] width 368 height 28
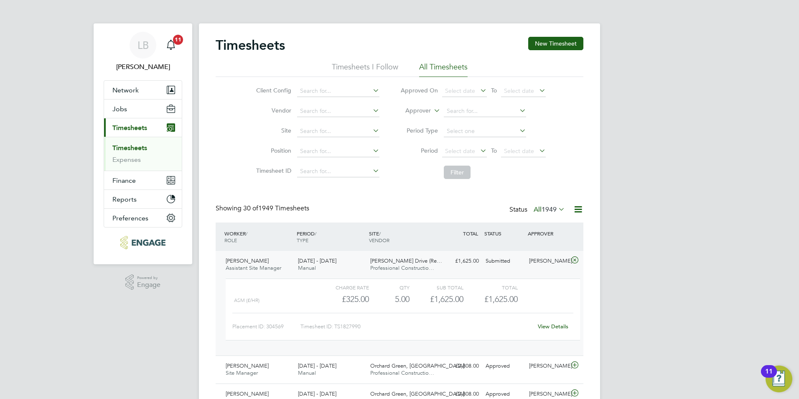
click at [573, 262] on icon at bounding box center [575, 260] width 10 height 7
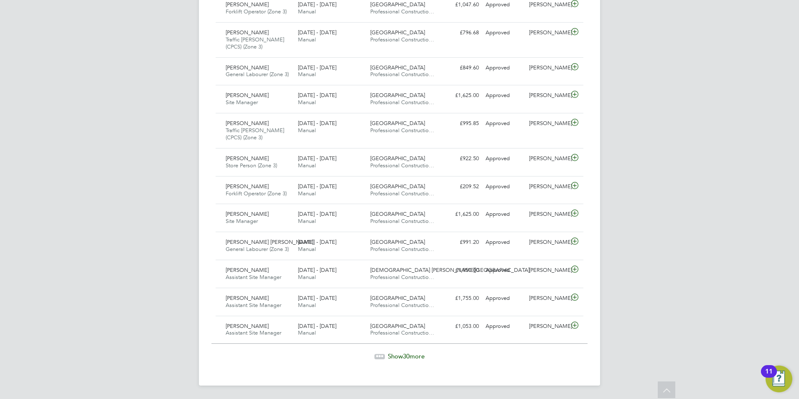
click at [394, 359] on span "Show 30 more" at bounding box center [406, 356] width 37 height 8
